Goal: Book appointment/travel/reservation

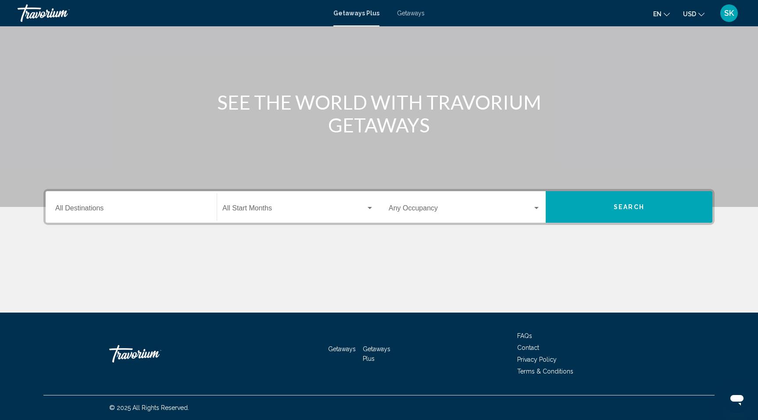
scroll to position [161, 0]
click at [61, 206] on input "Destination All Destinations" at bounding box center [131, 210] width 152 height 8
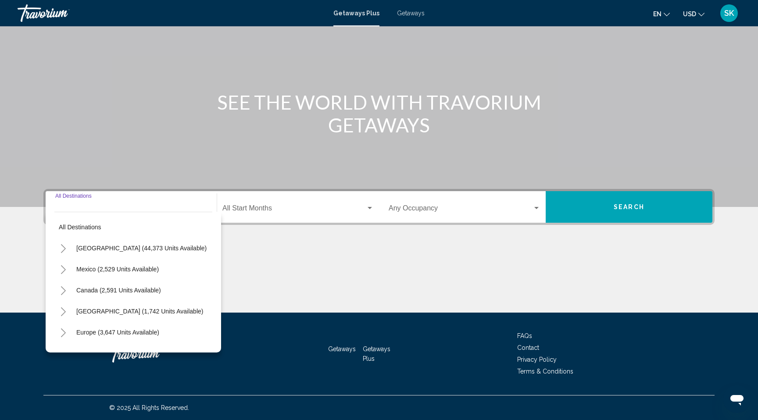
scroll to position [175, 0]
click at [60, 244] on icon "Toggle United States (44,373 units available)" at bounding box center [63, 248] width 7 height 9
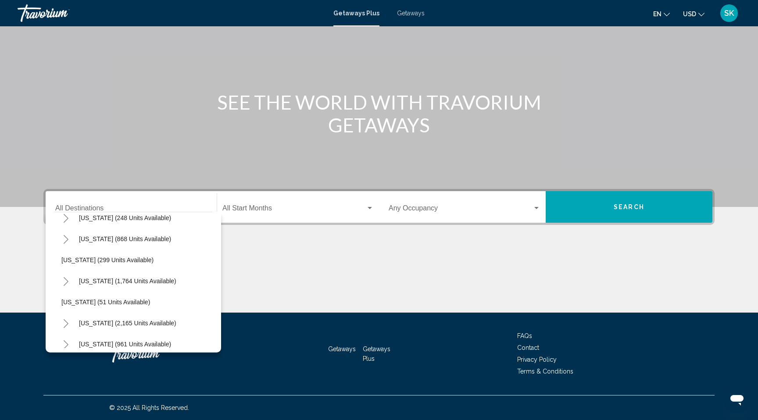
scroll to position [627, 6]
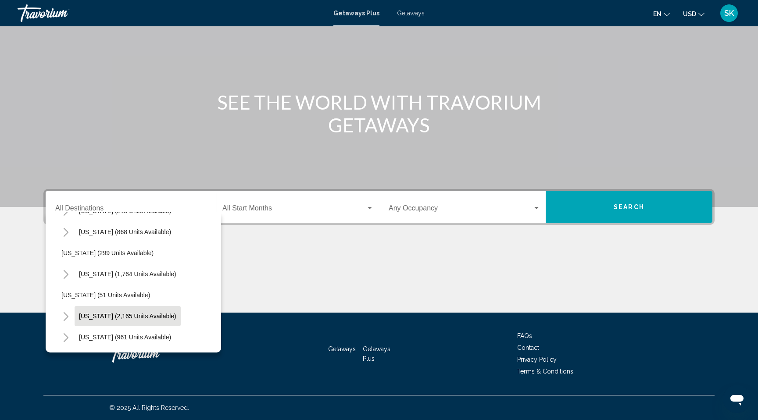
click at [129, 313] on span "[US_STATE] (2,165 units available)" at bounding box center [127, 316] width 97 height 7
type input "**********"
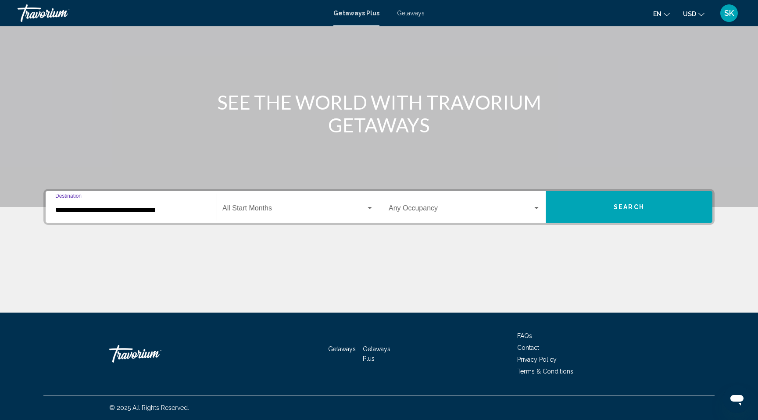
click at [369, 207] on div "Search widget" at bounding box center [370, 208] width 4 height 2
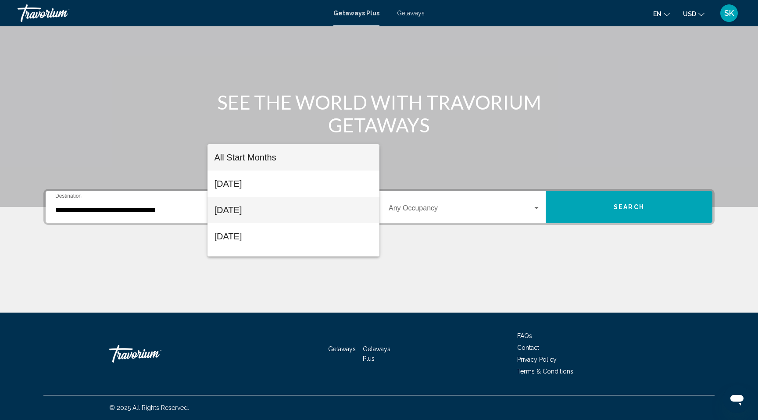
click at [271, 212] on span "[DATE]" at bounding box center [294, 210] width 158 height 26
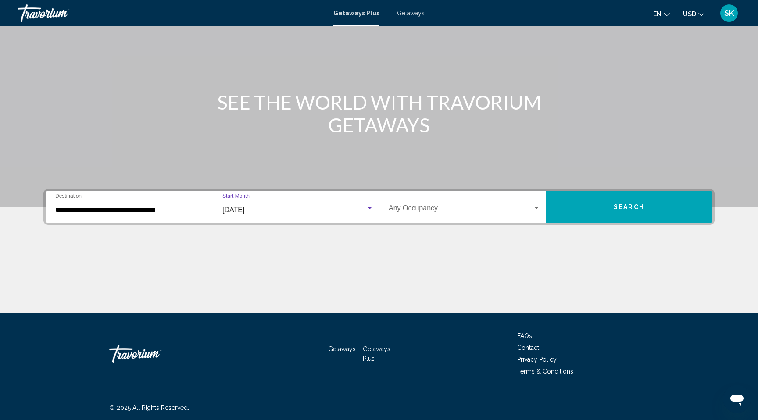
click at [645, 204] on span "Search" at bounding box center [629, 207] width 31 height 7
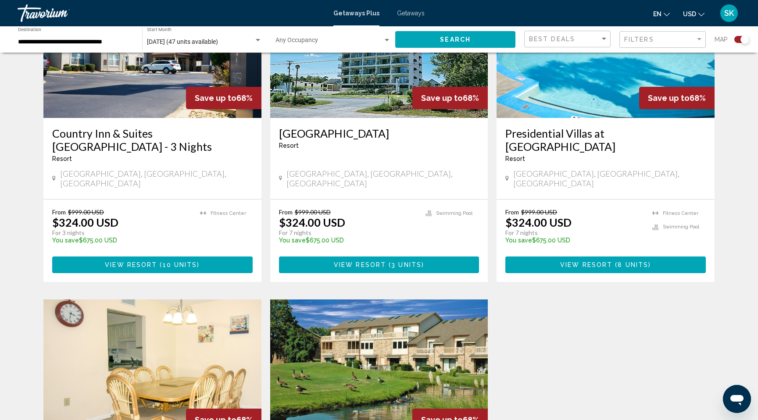
scroll to position [698, 0]
